Goal: Information Seeking & Learning: Learn about a topic

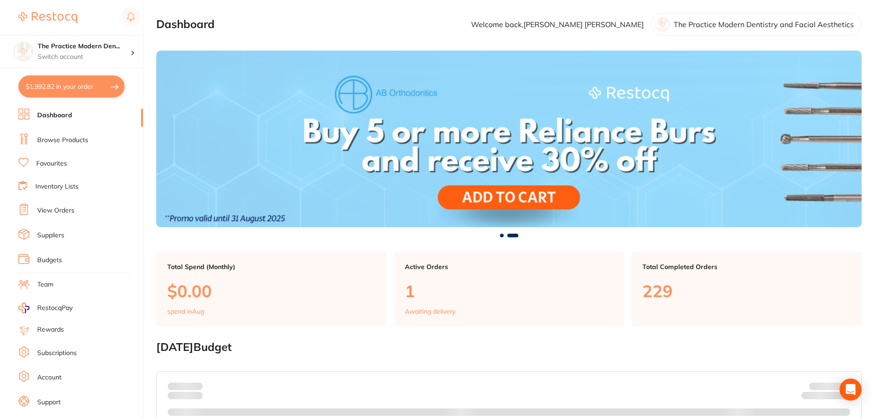
click at [58, 143] on link "Browse Products" at bounding box center [62, 140] width 51 height 9
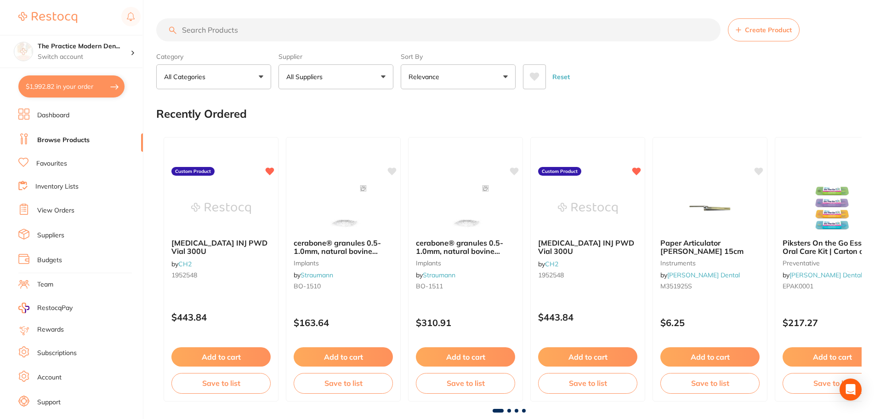
click at [255, 34] on input "search" at bounding box center [438, 29] width 564 height 23
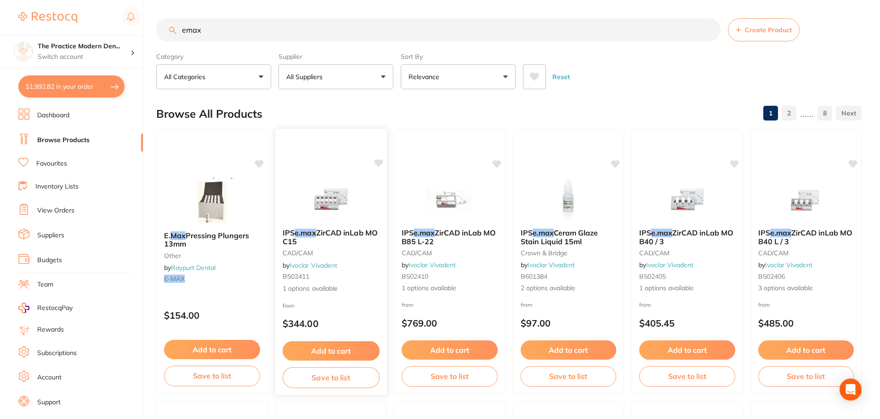
click at [336, 232] on span "ZirCAD inLab MO C15" at bounding box center [329, 237] width 95 height 18
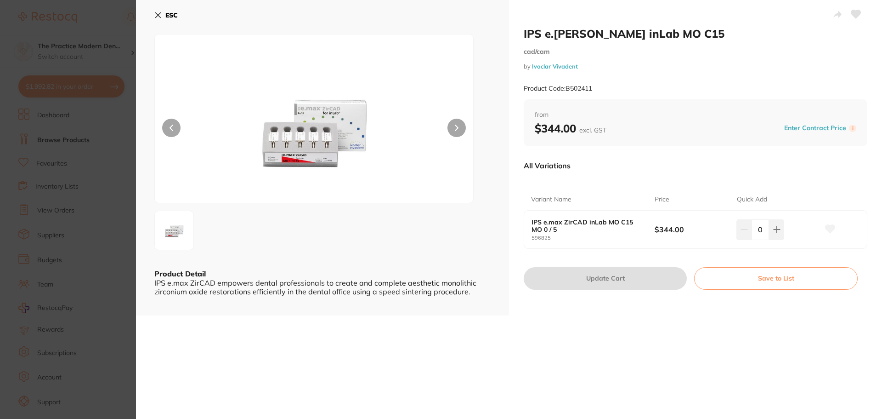
click at [317, 140] on img at bounding box center [314, 129] width 191 height 145
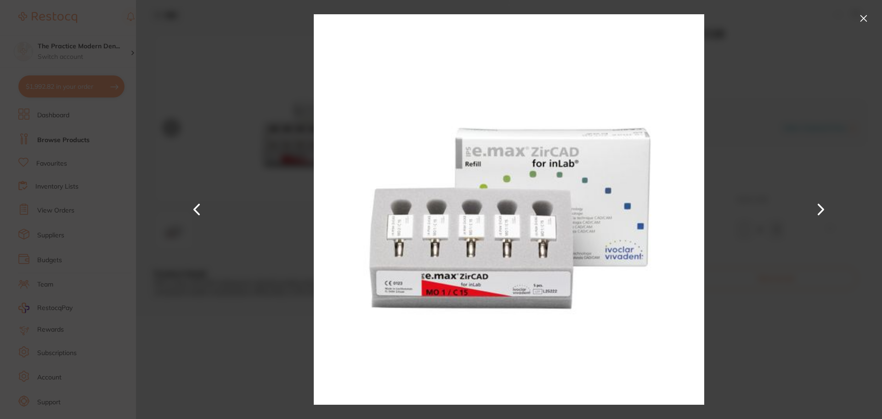
click at [867, 19] on button at bounding box center [863, 18] width 15 height 15
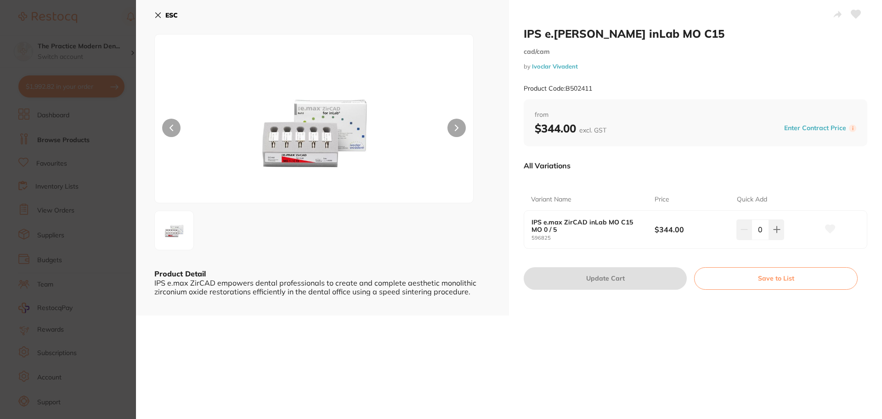
click at [156, 13] on icon at bounding box center [158, 15] width 5 height 5
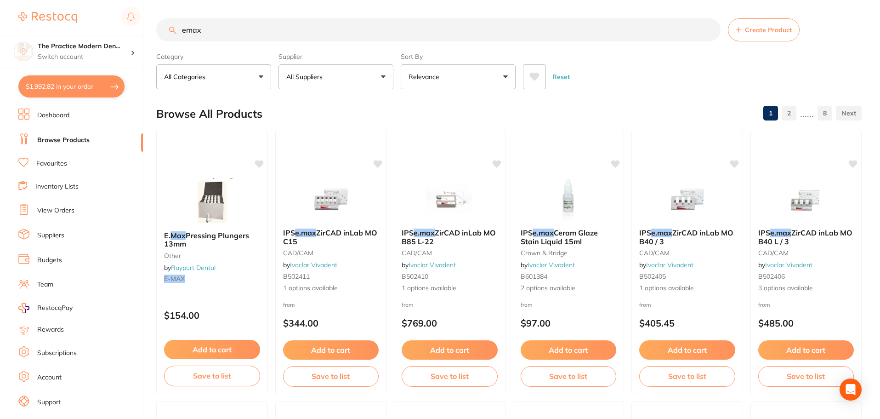
click at [284, 29] on input "emax" at bounding box center [438, 29] width 564 height 23
type input "e"
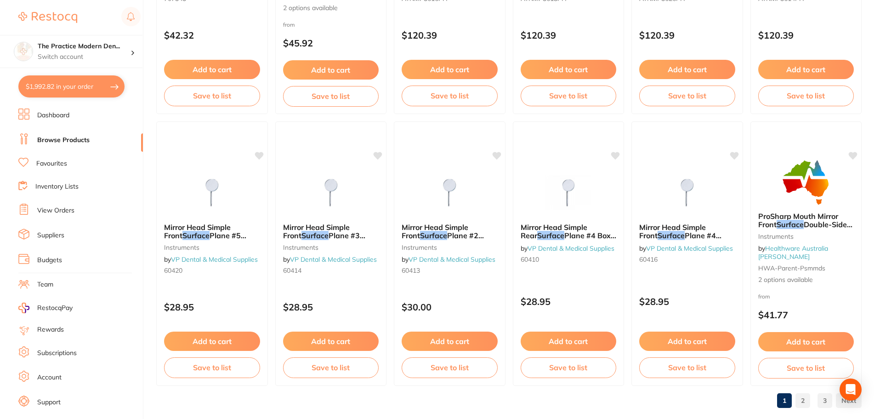
scroll to position [2195, 0]
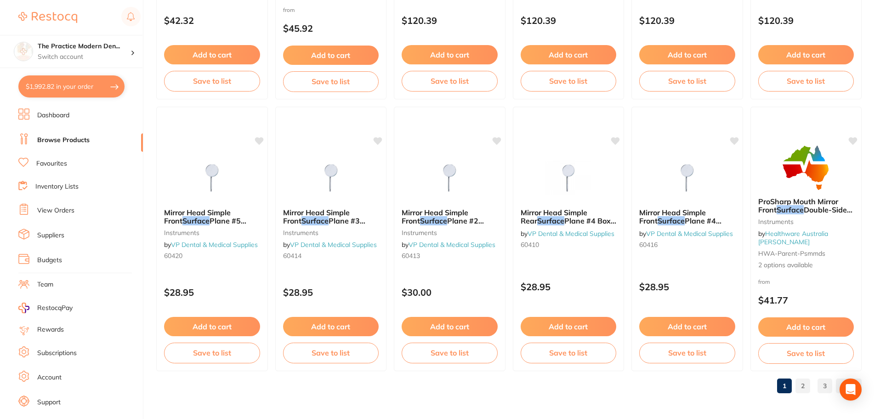
click at [807, 385] on link "2" at bounding box center [802, 385] width 15 height 18
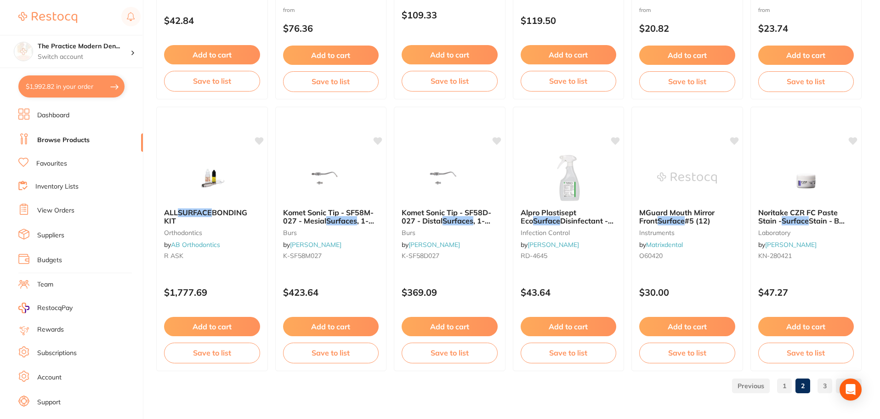
click at [828, 388] on link "3" at bounding box center [824, 385] width 15 height 18
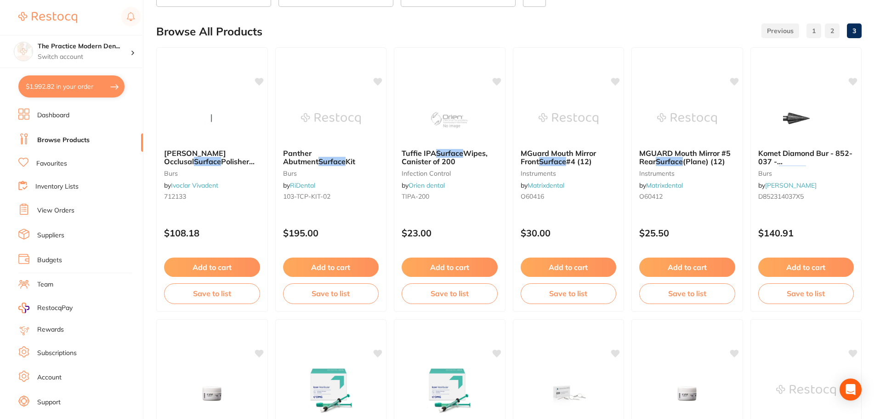
scroll to position [0, 0]
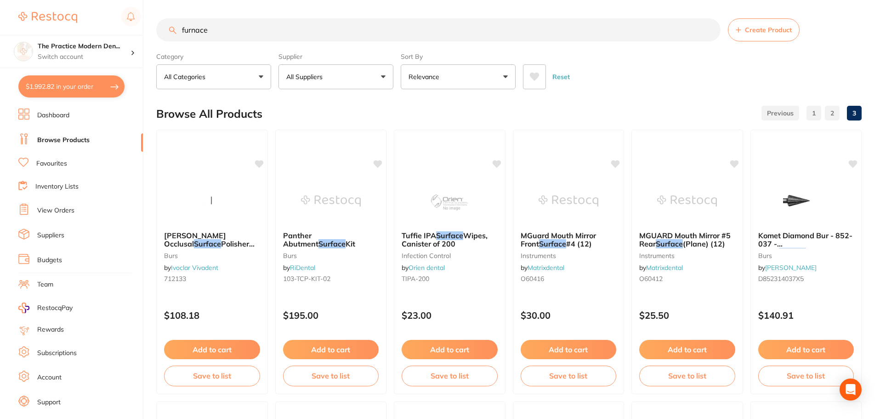
drag, startPoint x: 226, startPoint y: 29, endPoint x: 181, endPoint y: 31, distance: 45.1
click at [181, 31] on input "furnace" at bounding box center [438, 29] width 564 height 23
type input "stain"
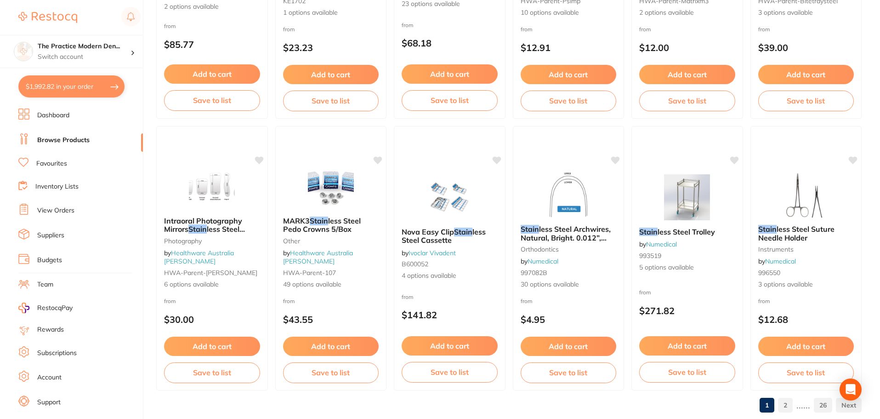
scroll to position [2195, 0]
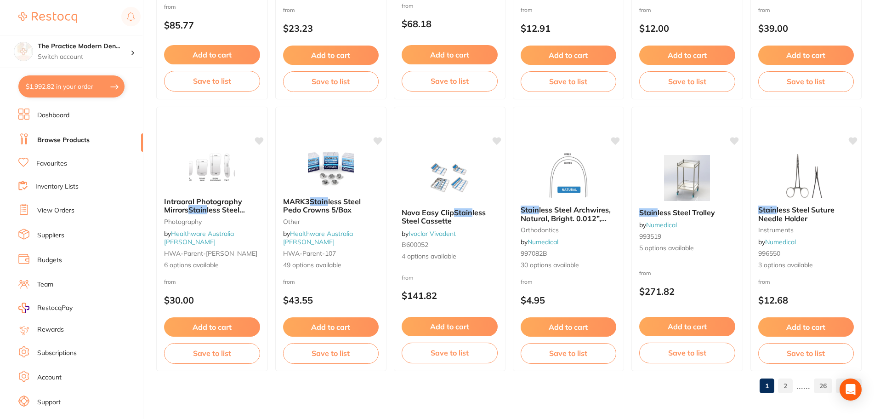
click at [785, 389] on link "2" at bounding box center [785, 385] width 15 height 18
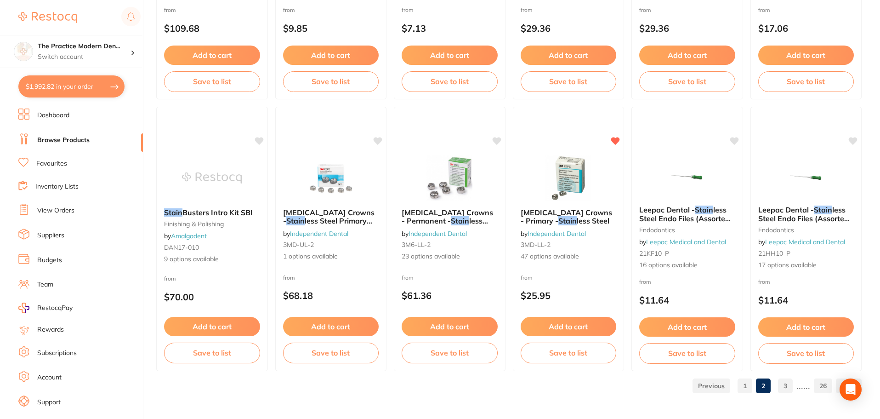
click at [783, 390] on link "3" at bounding box center [785, 385] width 15 height 18
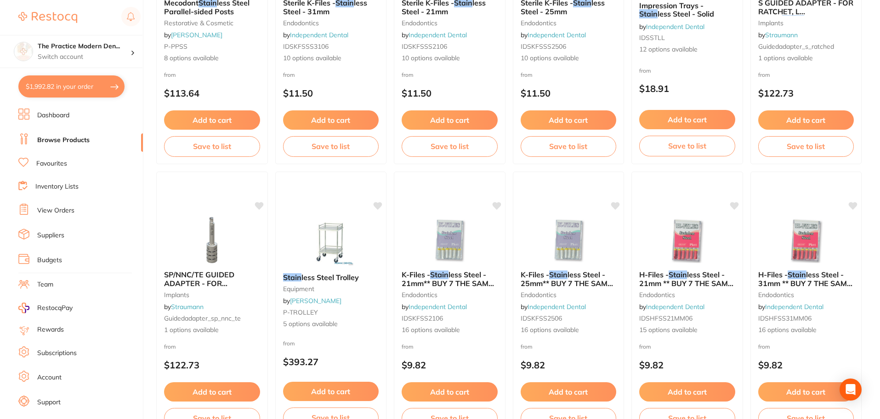
scroll to position [0, 0]
